Goal: Transaction & Acquisition: Purchase product/service

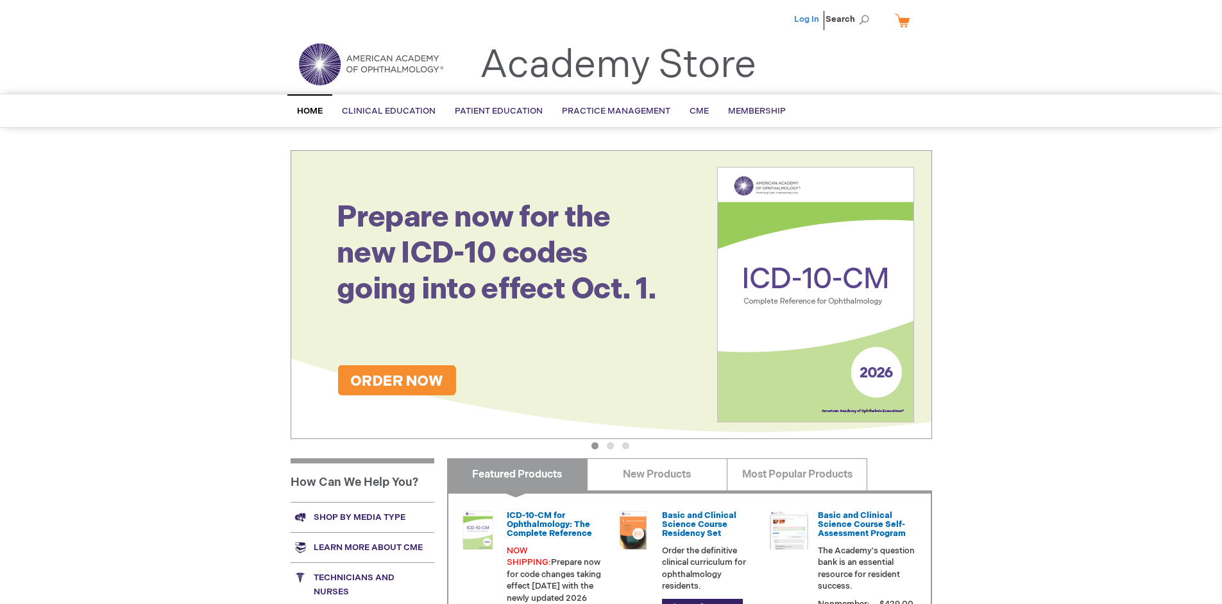
click at [807, 19] on link "Log In" at bounding box center [806, 19] width 25 height 10
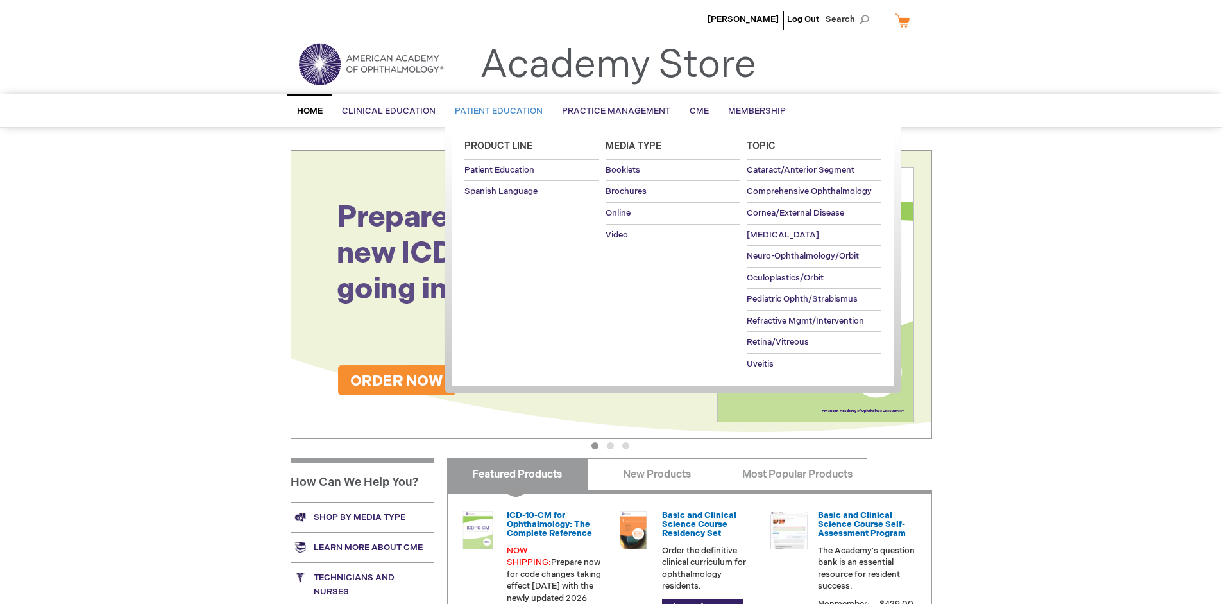
click at [495, 111] on span "Patient Education" at bounding box center [499, 111] width 88 height 10
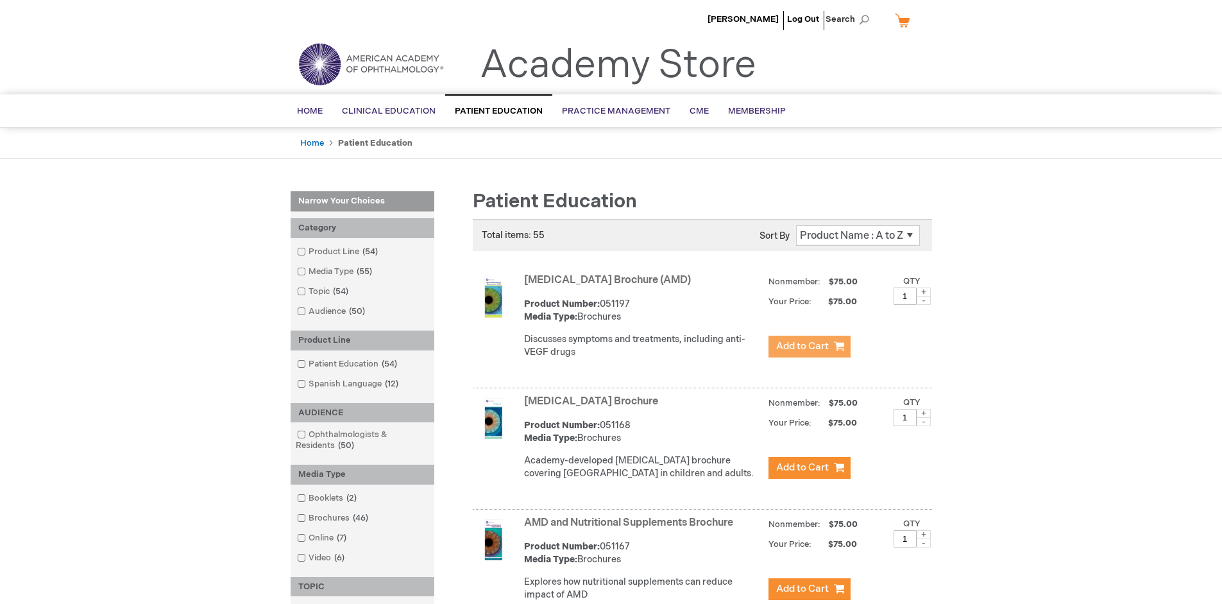
click at [809, 346] on span "Add to Cart" at bounding box center [802, 346] width 53 height 12
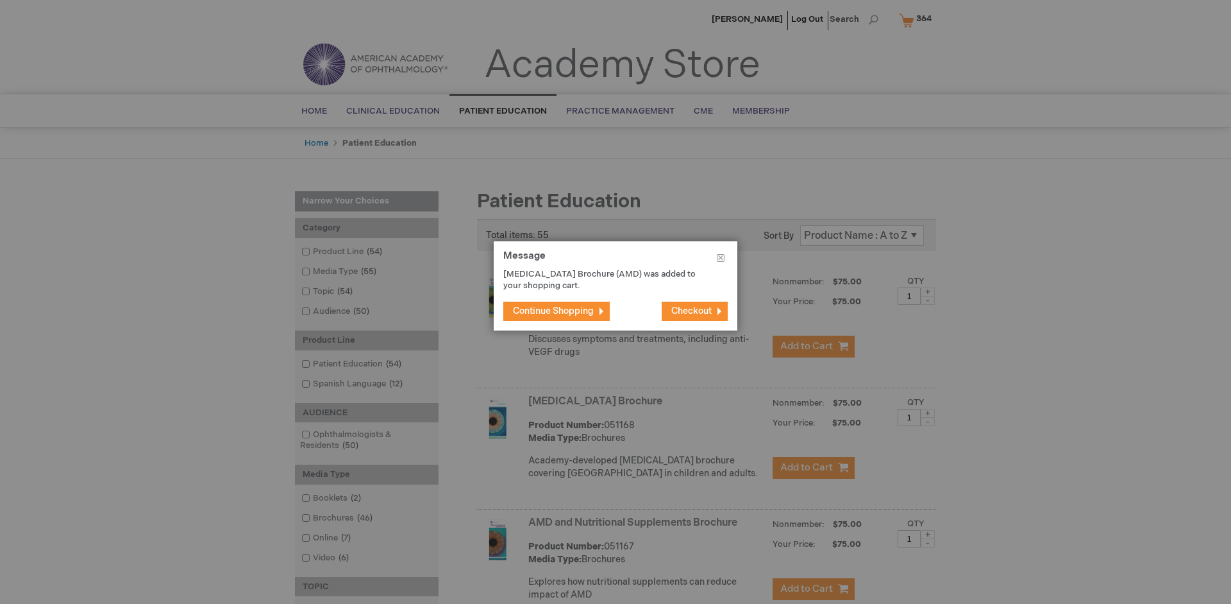
click at [553, 310] on span "Continue Shopping" at bounding box center [553, 310] width 81 height 11
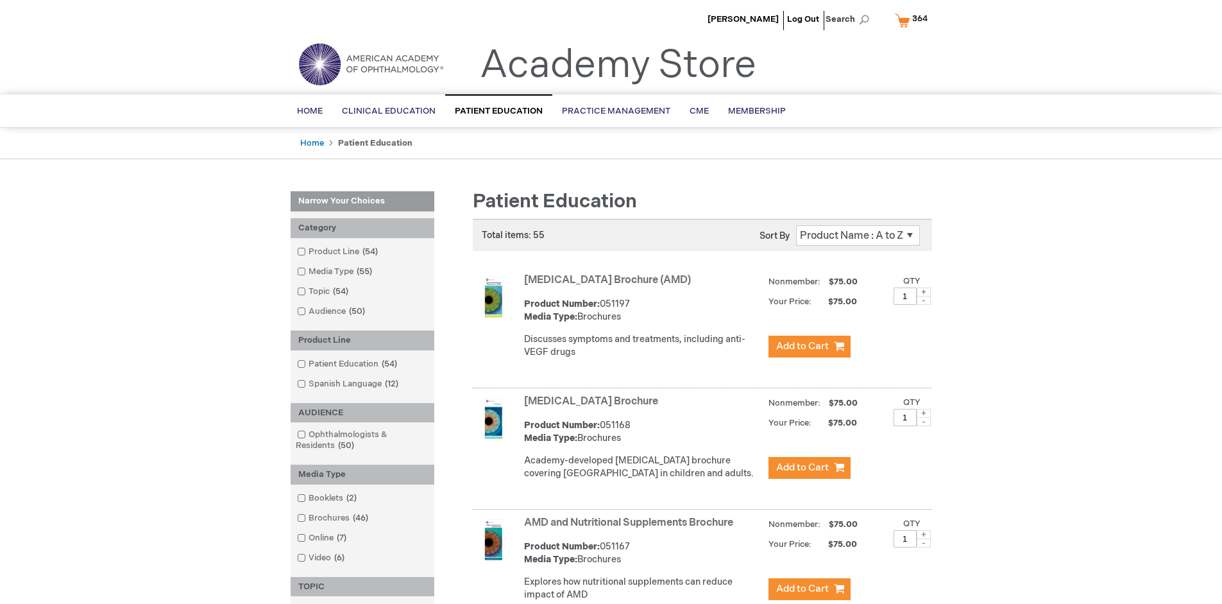
click at [631, 528] on link "AMD and Nutritional Supplements Brochure" at bounding box center [628, 522] width 209 height 12
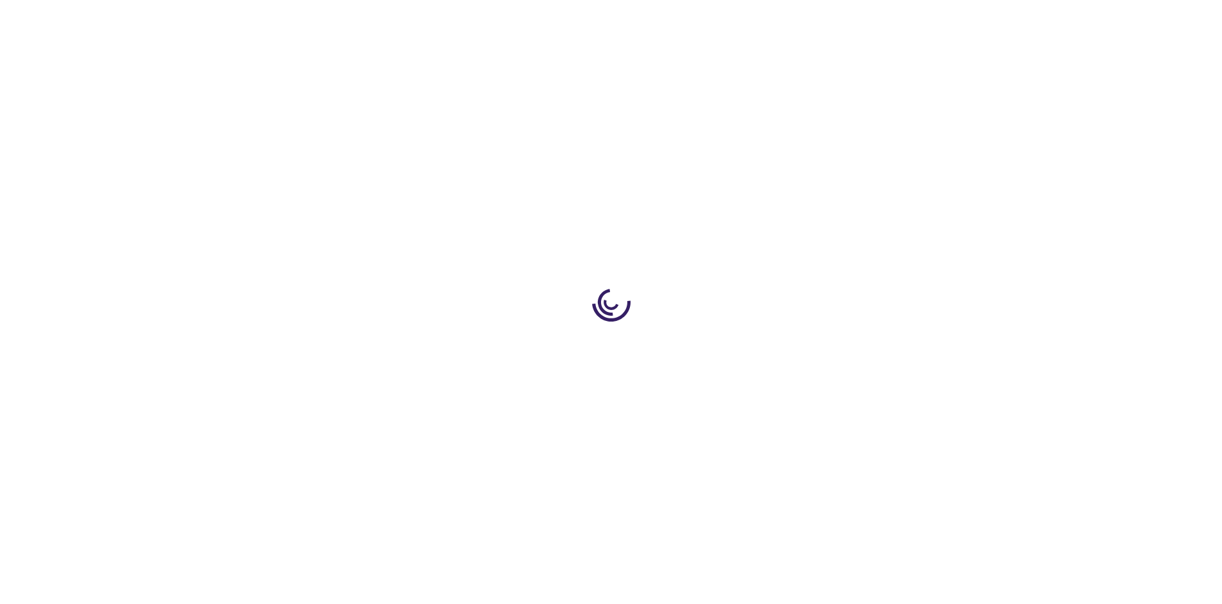
type input "1"
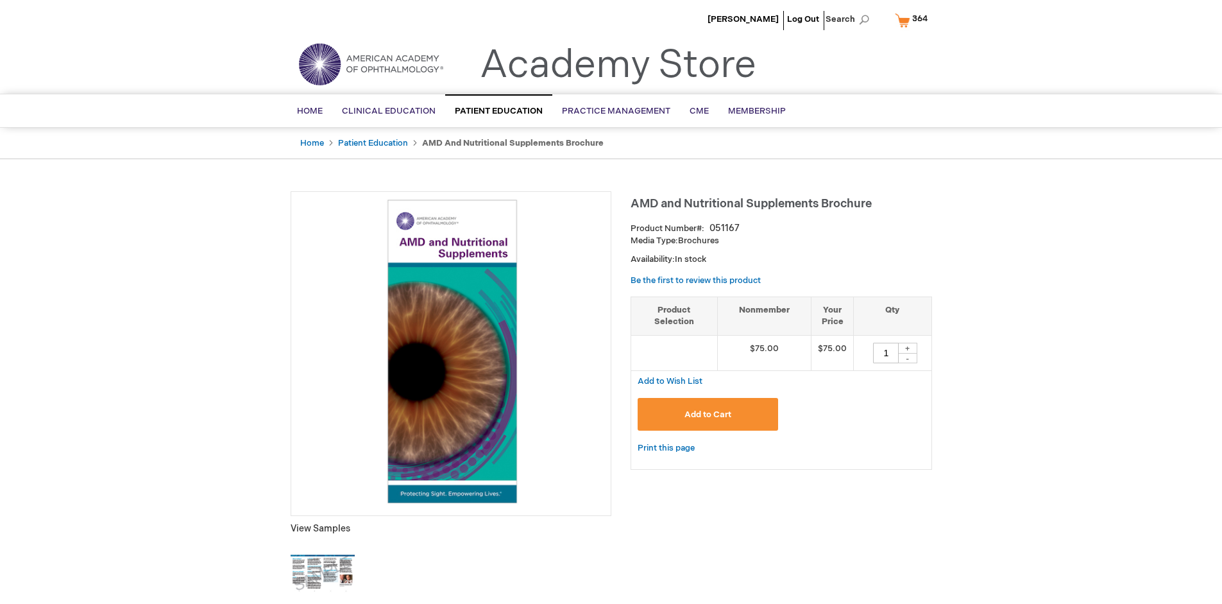
click at [707, 414] on span "Add to Cart" at bounding box center [707, 414] width 47 height 10
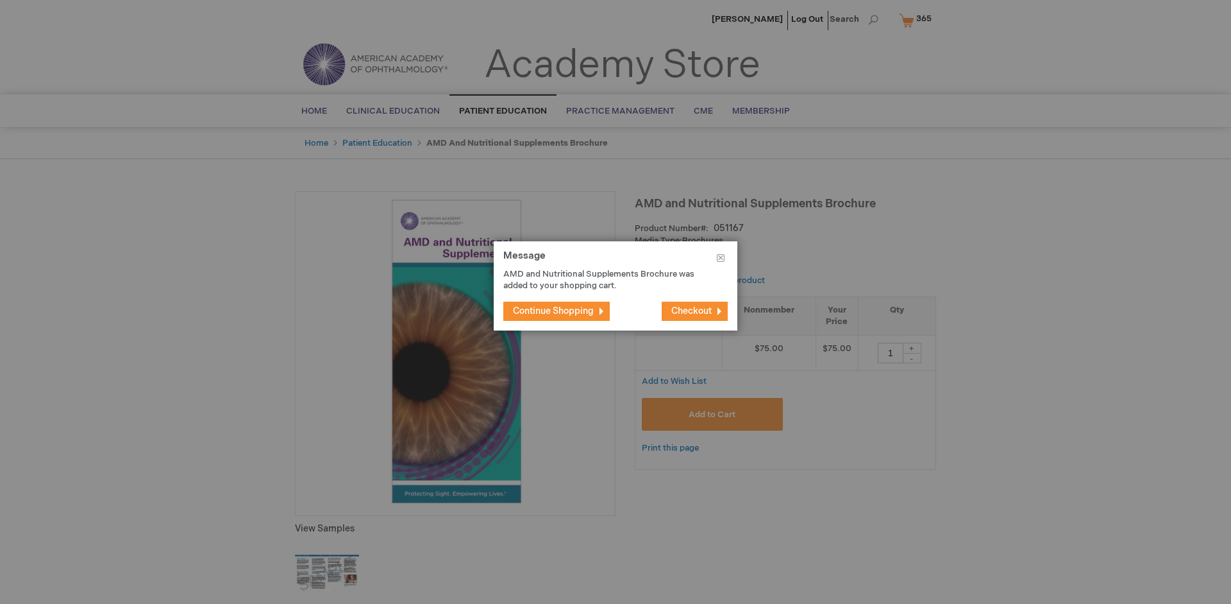
click at [553, 310] on span "Continue Shopping" at bounding box center [553, 310] width 81 height 11
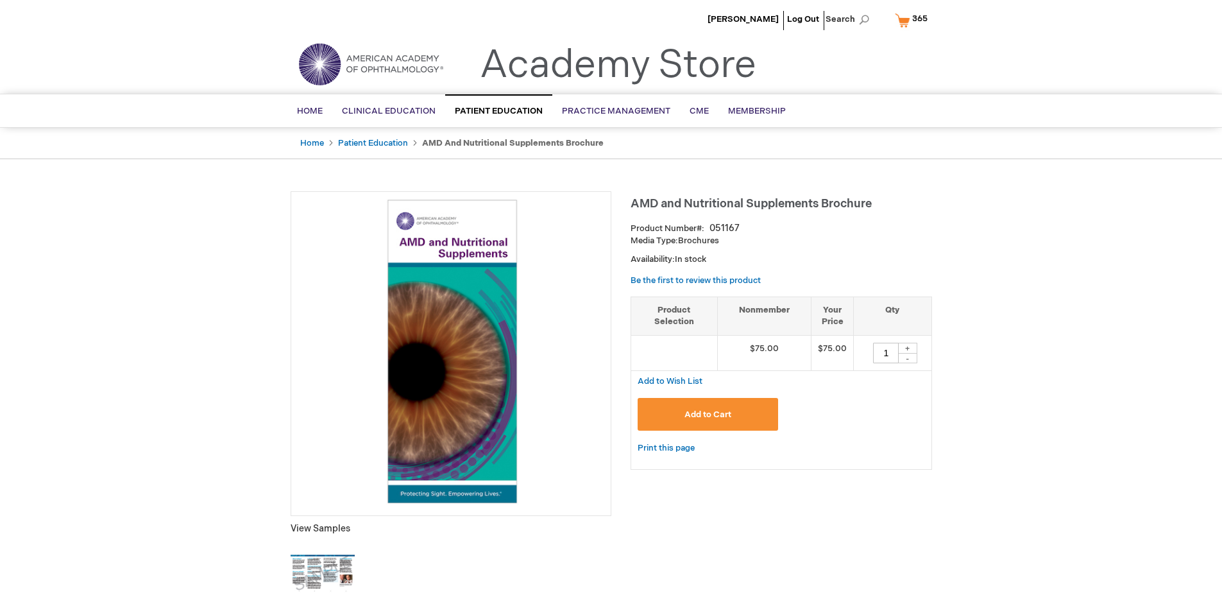
click at [913, 20] on span "365" at bounding box center [919, 18] width 15 height 10
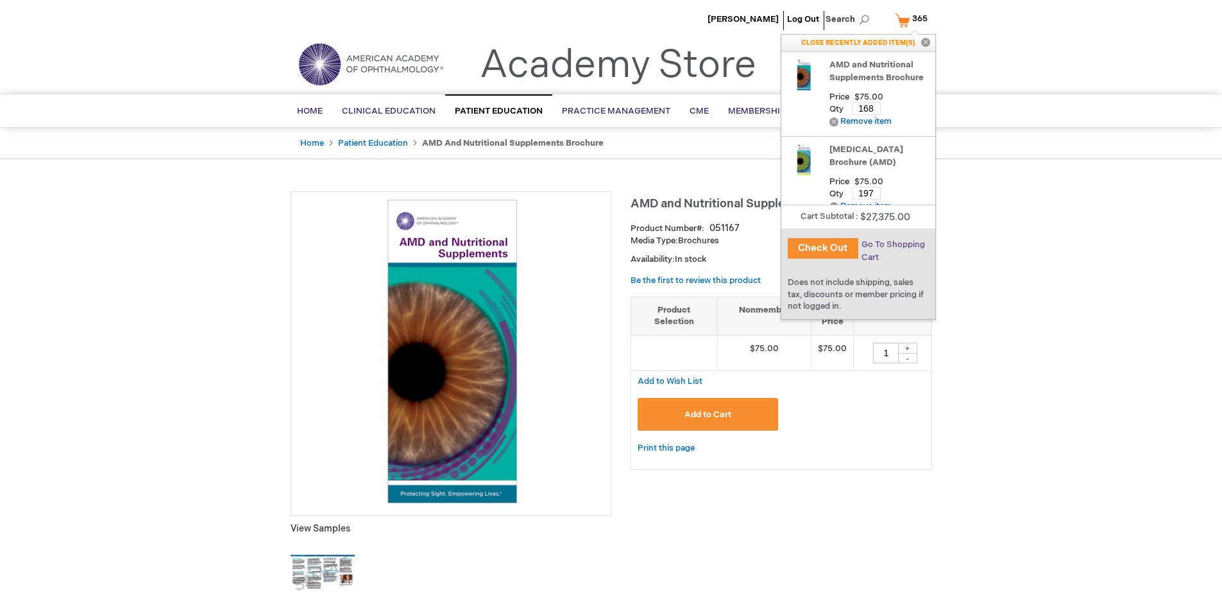
click at [892, 244] on span "Go To Shopping Cart" at bounding box center [892, 250] width 63 height 23
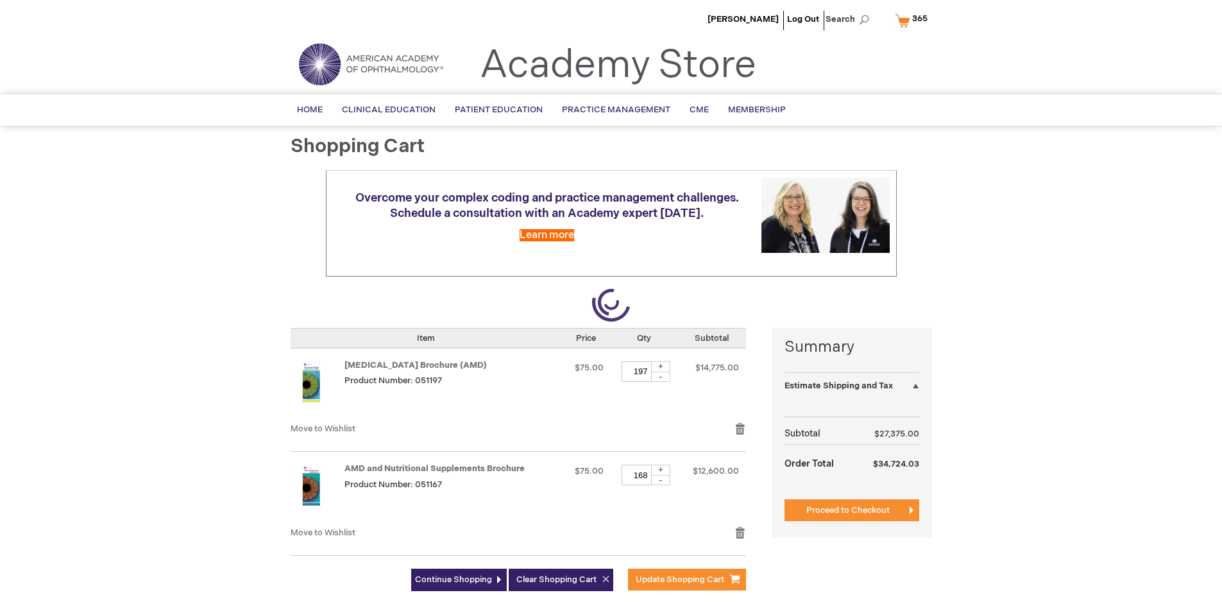
select select "US"
select select "41"
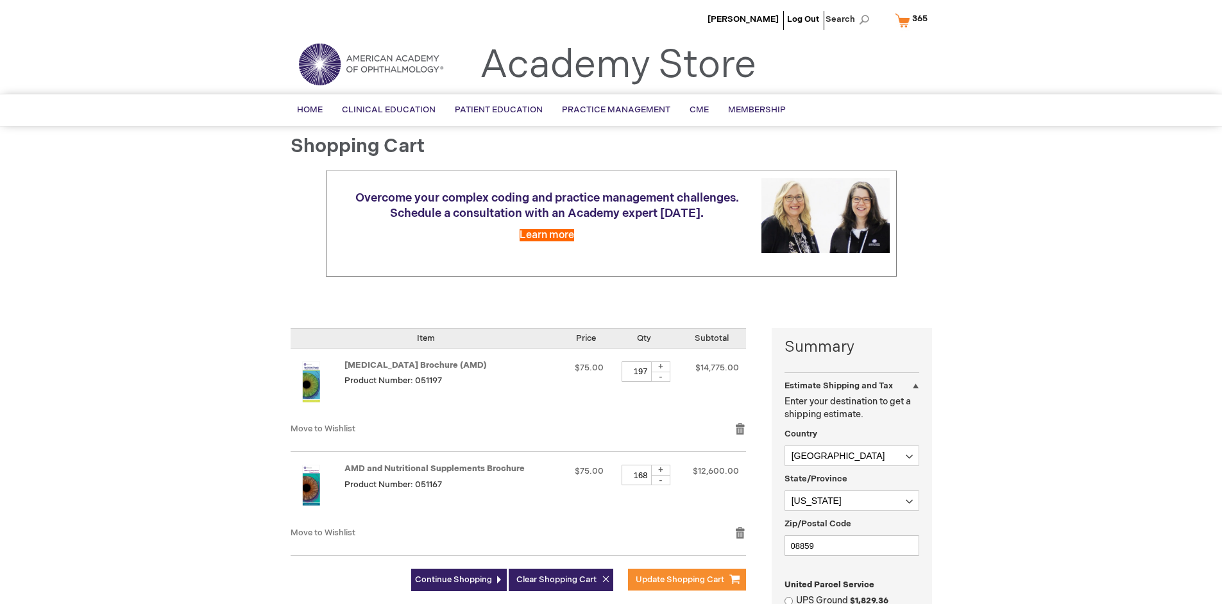
scroll to position [278, 0]
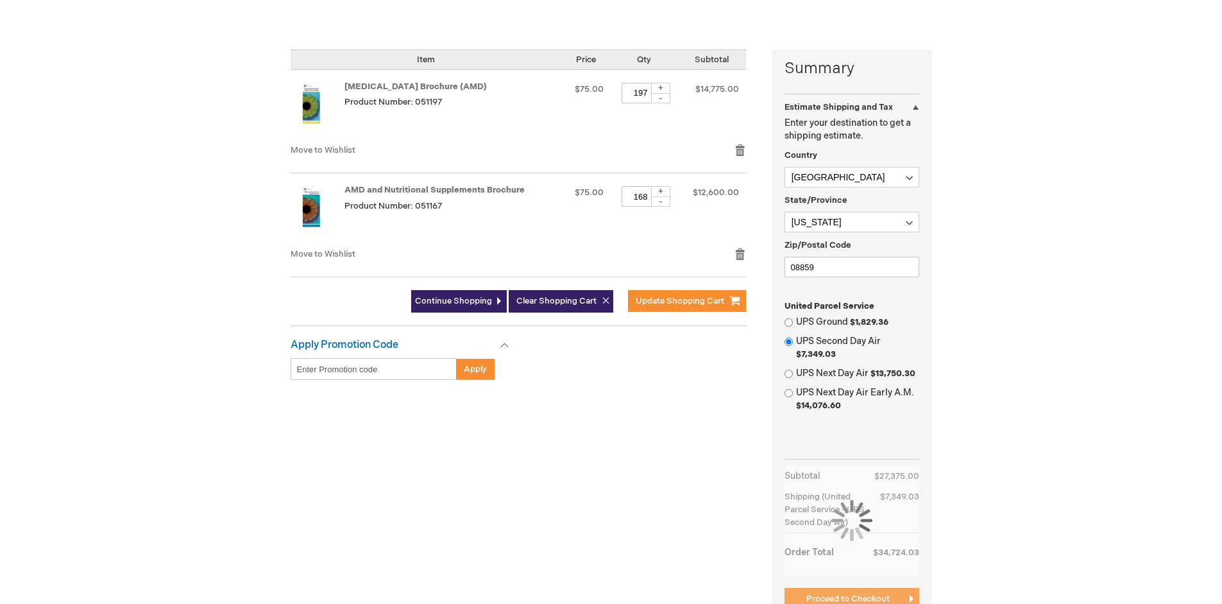
click at [847, 598] on span "Proceed to Checkout" at bounding box center [847, 598] width 83 height 10
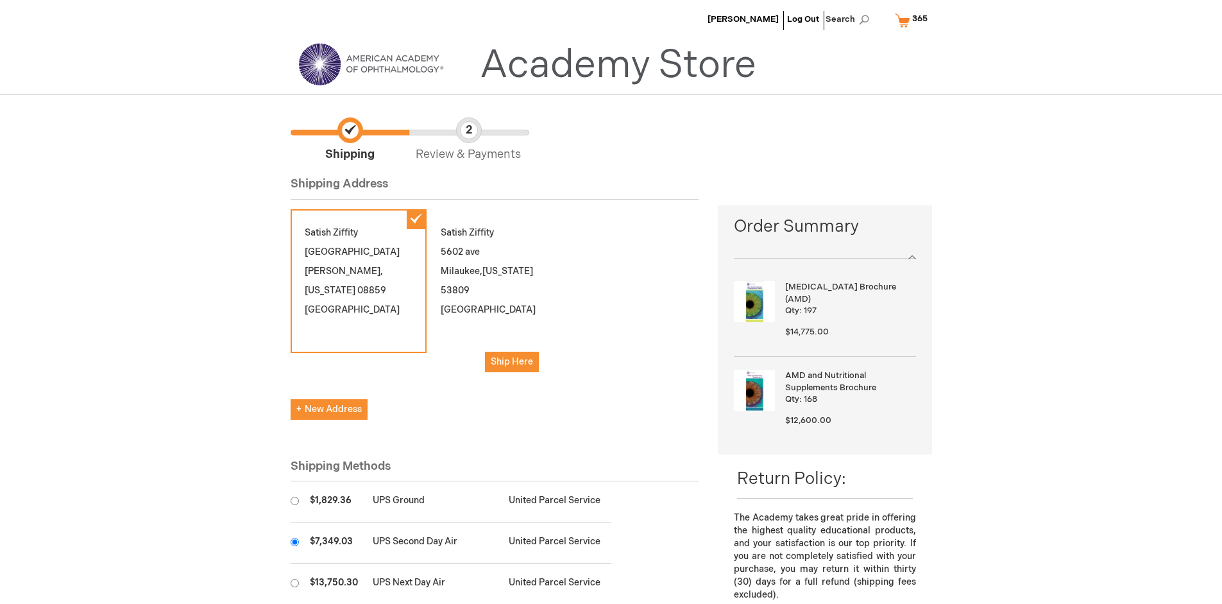
click at [294, 541] on input "radio" at bounding box center [295, 541] width 8 height 8
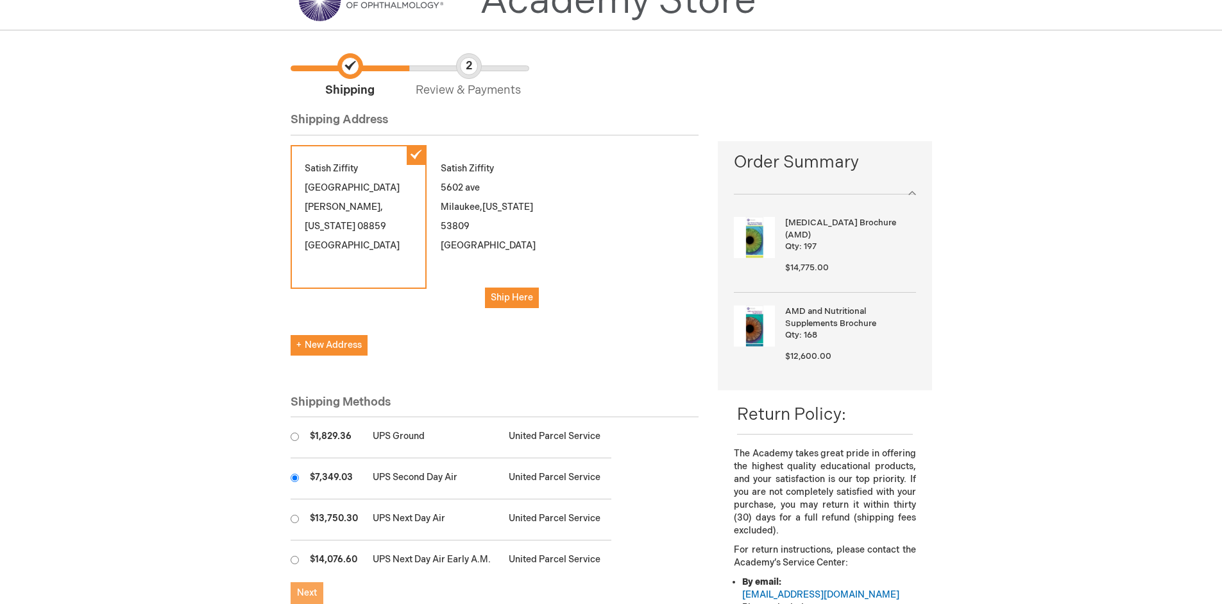
click at [307, 593] on span "Next" at bounding box center [307, 592] width 20 height 11
